Goal: Transaction & Acquisition: Subscribe to service/newsletter

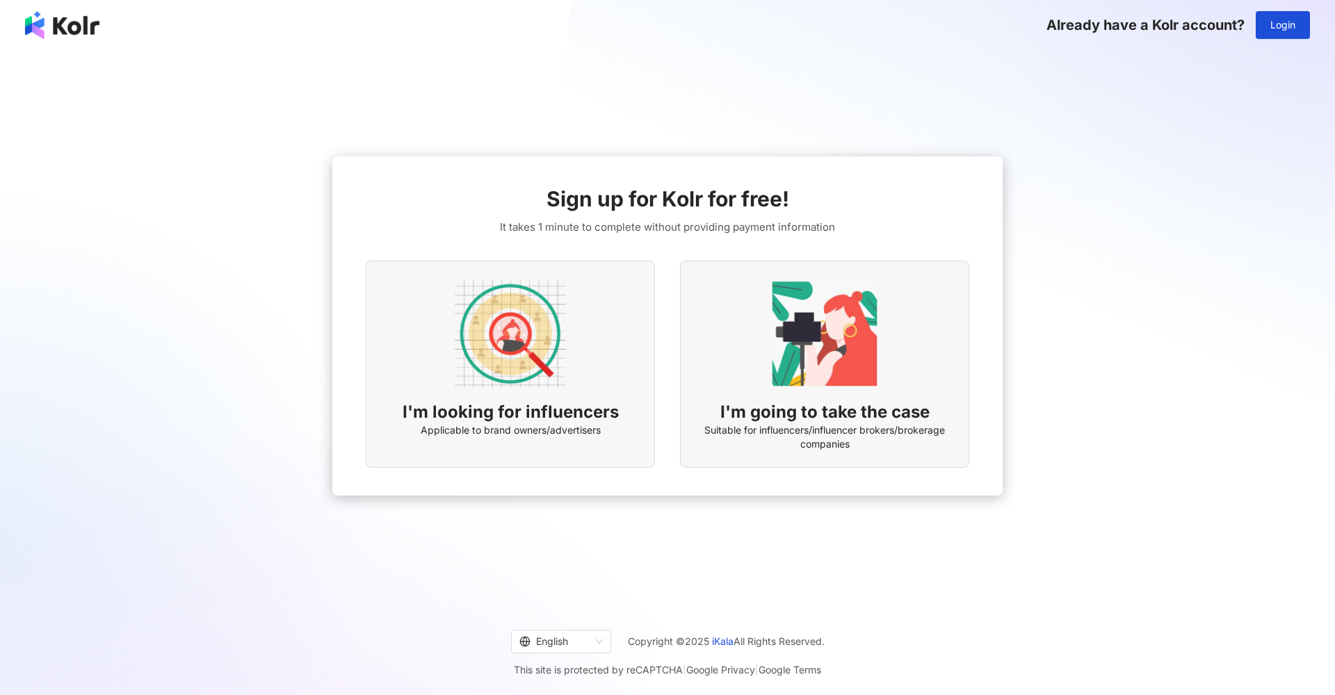
click at [549, 355] on img at bounding box center [510, 333] width 111 height 111
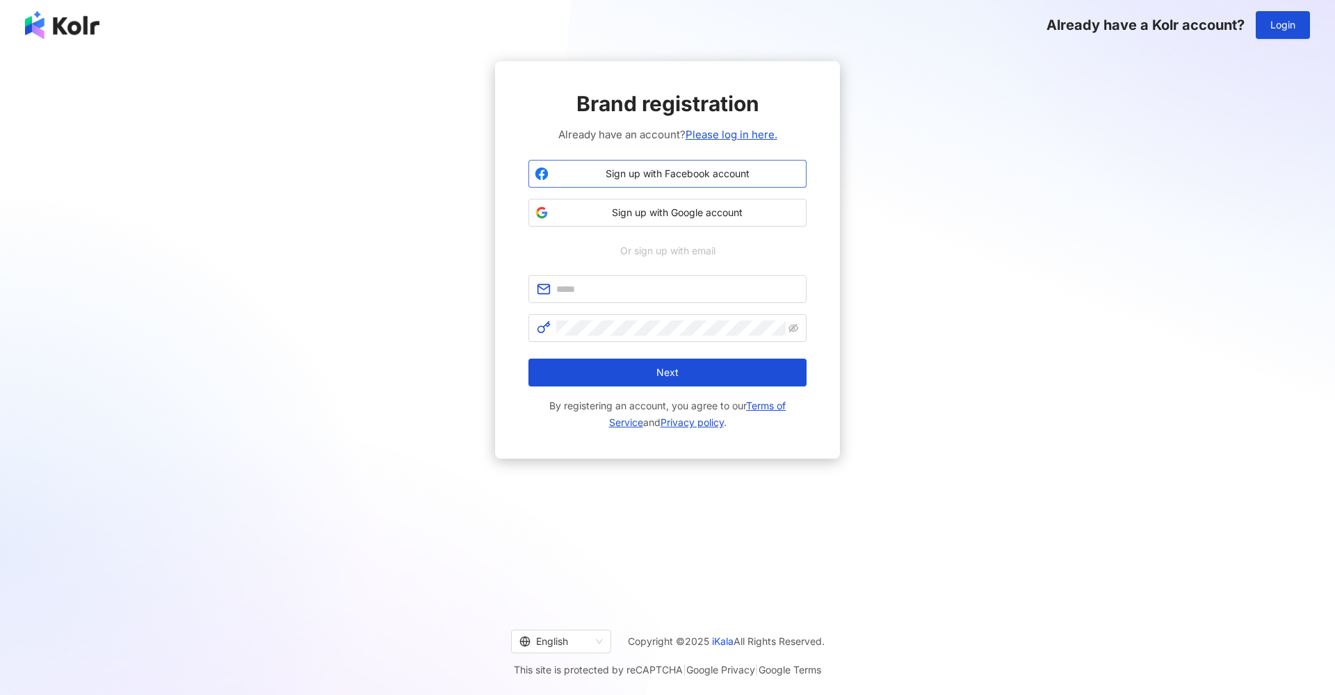
click at [672, 175] on span "Sign up with Facebook account" at bounding box center [677, 174] width 246 height 14
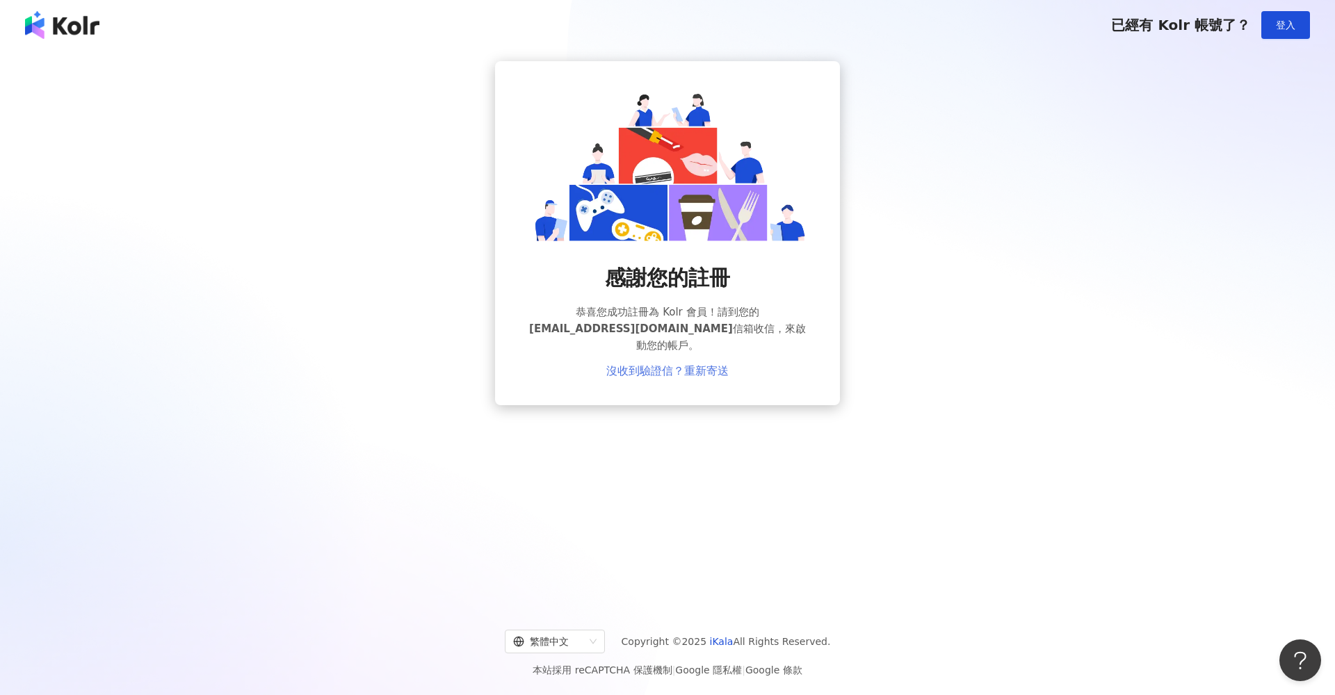
click at [669, 365] on link "沒收到驗證信？重新寄送" at bounding box center [667, 371] width 122 height 13
click at [879, 13] on div "已經有 Kolr 帳號了？ 登入" at bounding box center [667, 25] width 1335 height 50
